Goal: Transaction & Acquisition: Download file/media

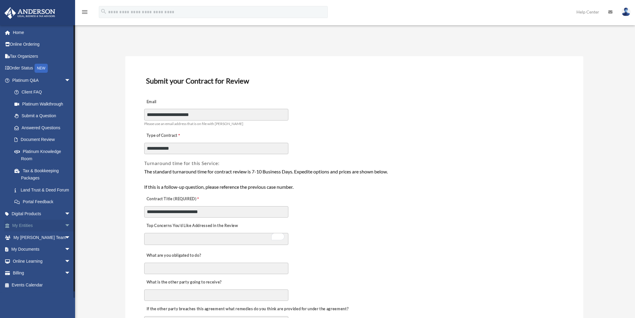
click at [39, 232] on link "My Entities arrow_drop_down" at bounding box center [41, 225] width 75 height 12
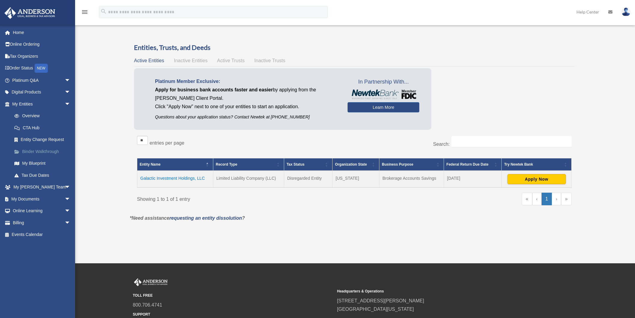
click at [36, 153] on link "Binder Walkthrough" at bounding box center [43, 151] width 71 height 12
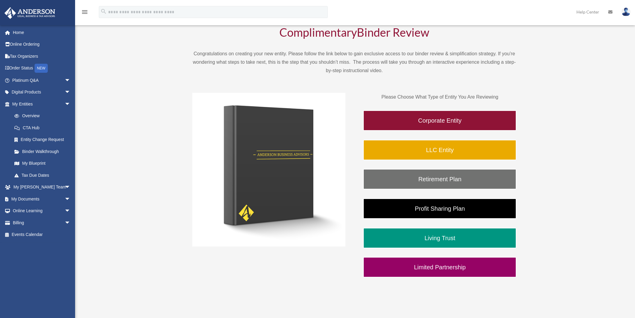
scroll to position [51, 0]
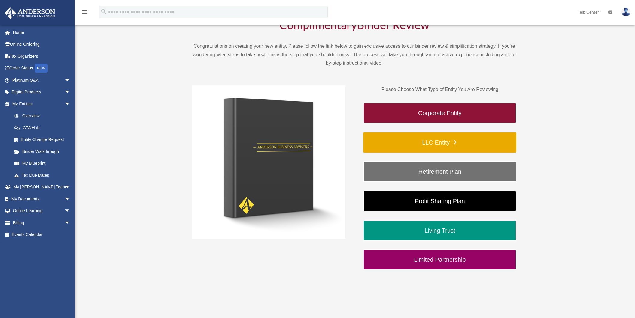
click at [429, 143] on link "LLC Entity" at bounding box center [439, 142] width 153 height 20
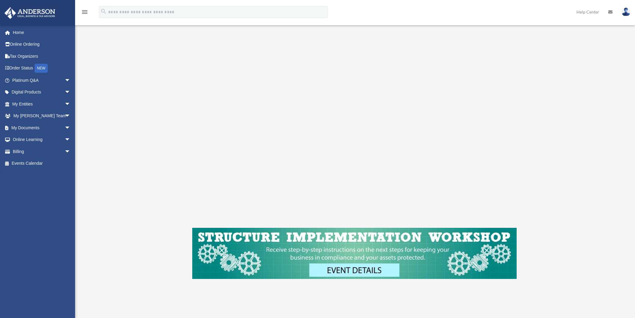
scroll to position [97, 0]
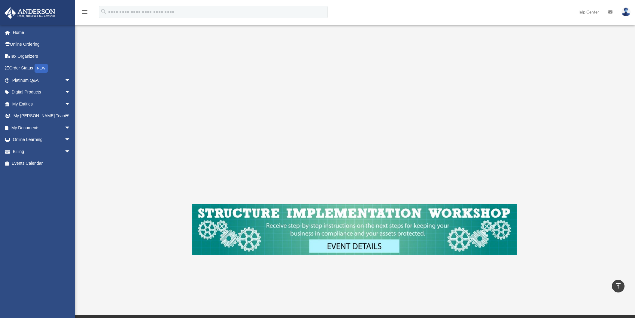
click at [139, 168] on div "LLC Entity To pause video at anytime, simply click on the video" at bounding box center [354, 114] width 449 height 336
click at [65, 103] on span "arrow_drop_down" at bounding box center [71, 104] width 12 height 12
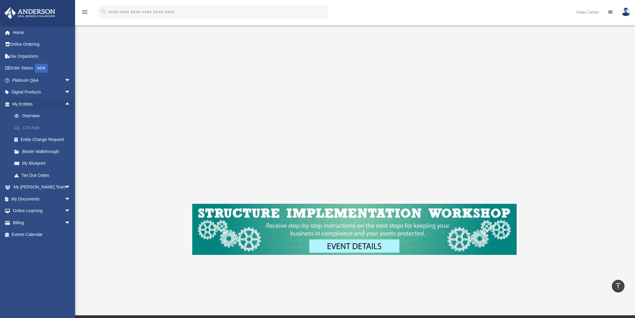
click at [34, 128] on link "CTA Hub" at bounding box center [43, 128] width 71 height 12
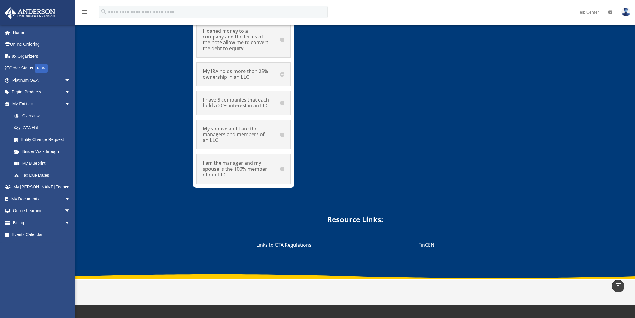
scroll to position [3615, 0]
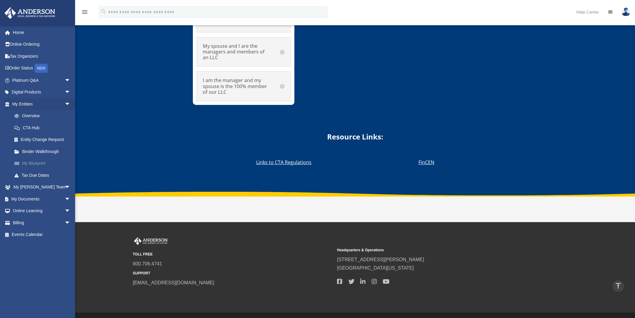
click at [40, 164] on link "My Blueprint" at bounding box center [43, 163] width 71 height 12
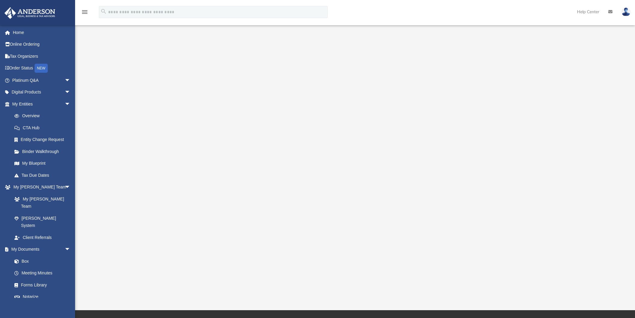
click at [126, 180] on div at bounding box center [355, 164] width 504 height 240
click at [23, 104] on link "My Entities arrow_drop_down" at bounding box center [41, 104] width 75 height 12
click at [27, 116] on link "Overview" at bounding box center [43, 116] width 71 height 12
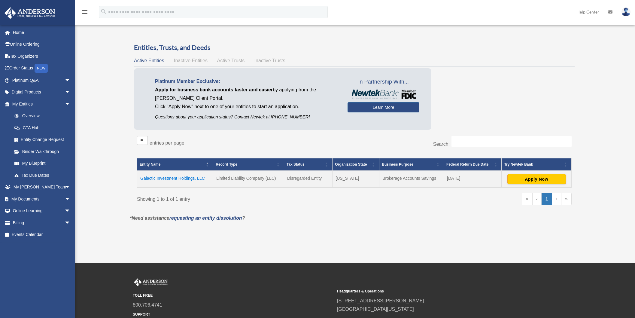
click at [166, 178] on td "Galactic Investment Holdings, LLC" at bounding box center [175, 179] width 76 height 17
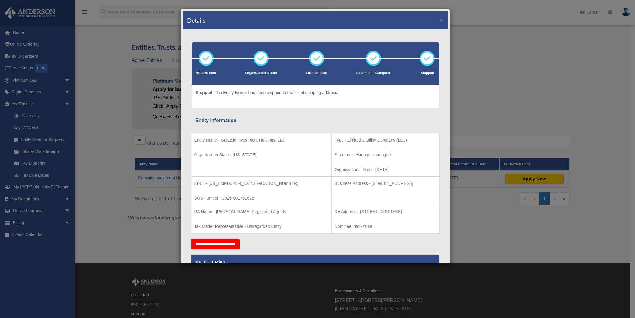
click at [439, 21] on div "Details ×" at bounding box center [315, 20] width 265 height 18
click at [440, 22] on button "×" at bounding box center [442, 20] width 4 height 6
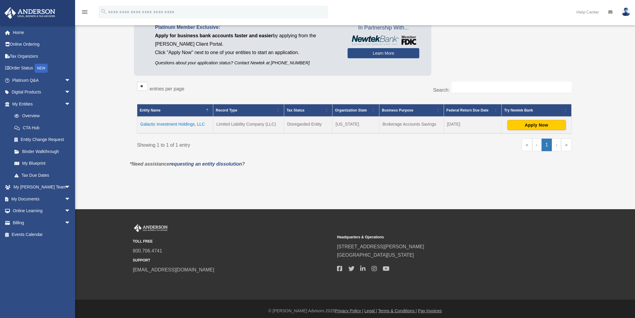
scroll to position [58, 0]
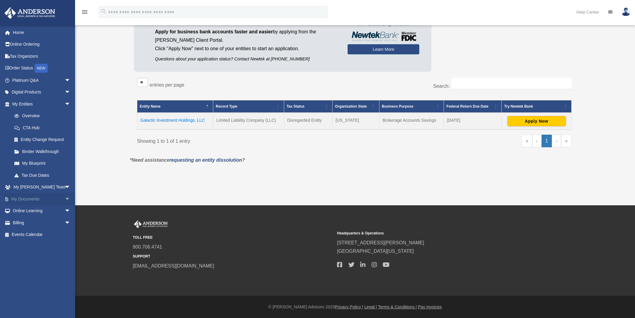
click at [20, 196] on link "My Documents arrow_drop_down" at bounding box center [41, 199] width 75 height 12
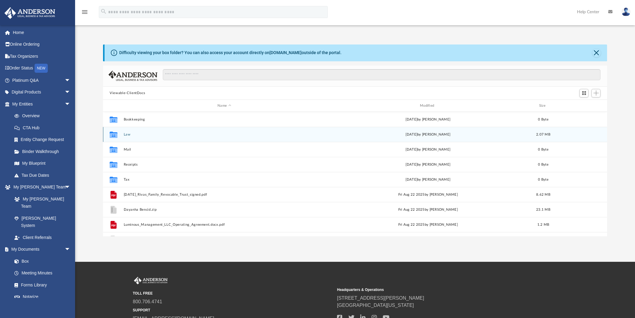
click at [127, 135] on button "Law" at bounding box center [224, 134] width 201 height 4
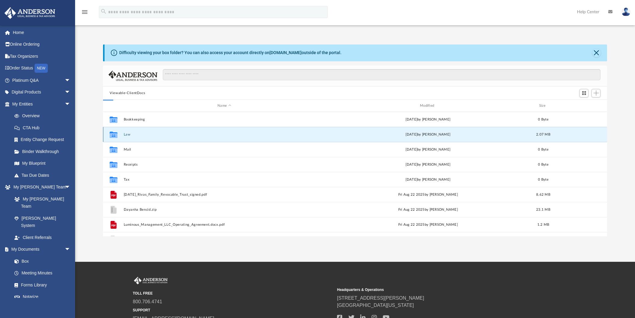
click at [127, 135] on button "Law" at bounding box center [224, 134] width 201 height 4
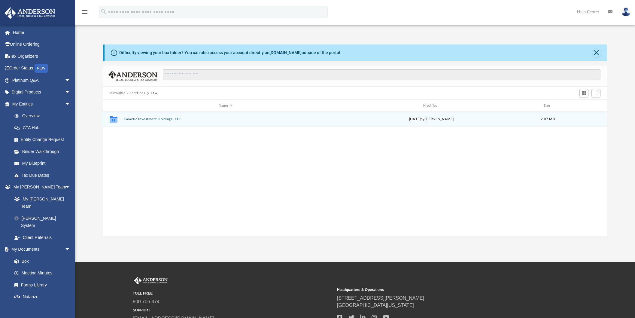
click at [150, 118] on button "Galactic Investment Holdings, LLC" at bounding box center [225, 119] width 203 height 4
click at [134, 121] on button "Initial Docs" at bounding box center [225, 119] width 203 height 4
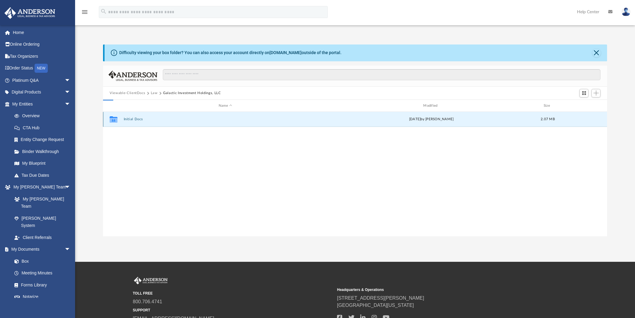
click at [134, 121] on button "Initial Docs" at bounding box center [225, 119] width 203 height 4
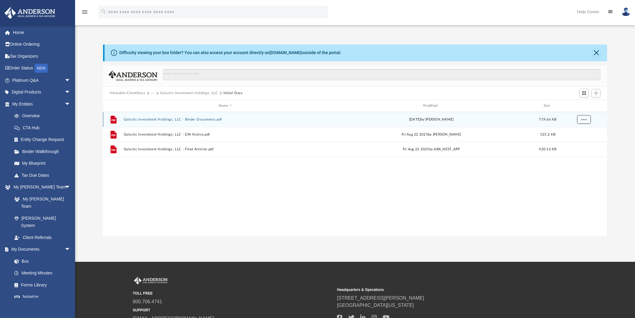
click at [585, 119] on span "More options" at bounding box center [583, 118] width 5 height 3
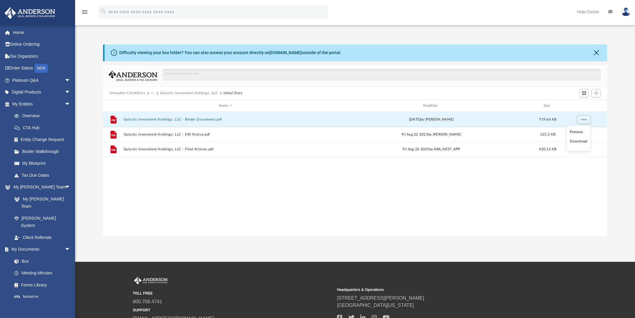
click at [579, 142] on li "Download" at bounding box center [578, 141] width 17 height 6
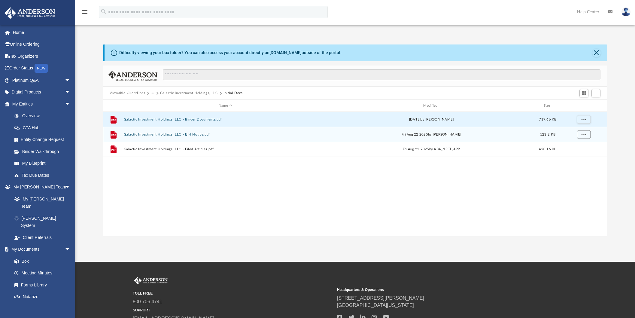
click at [584, 135] on span "More options" at bounding box center [583, 133] width 5 height 3
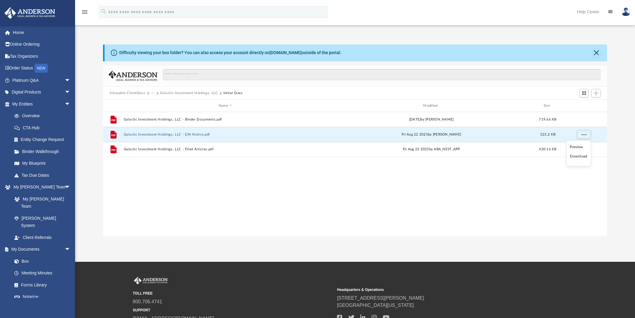
click at [576, 158] on li "Download" at bounding box center [578, 156] width 17 height 6
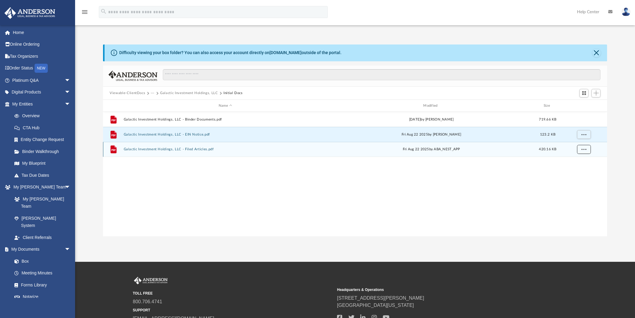
click at [583, 150] on span "More options" at bounding box center [583, 148] width 5 height 3
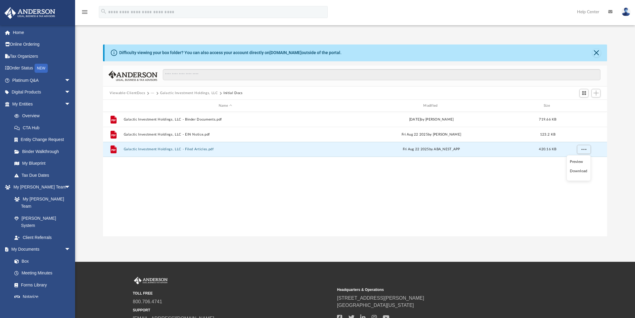
click at [579, 173] on li "Download" at bounding box center [578, 171] width 17 height 6
